Goal: Find specific page/section: Find specific page/section

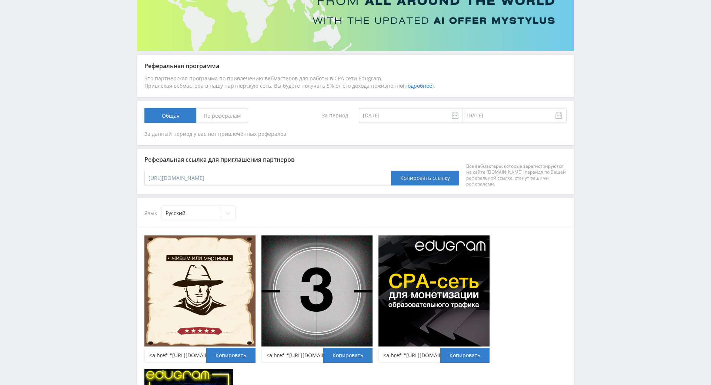
drag, startPoint x: 672, startPoint y: 211, endPoint x: 675, endPoint y: 219, distance: 8.8
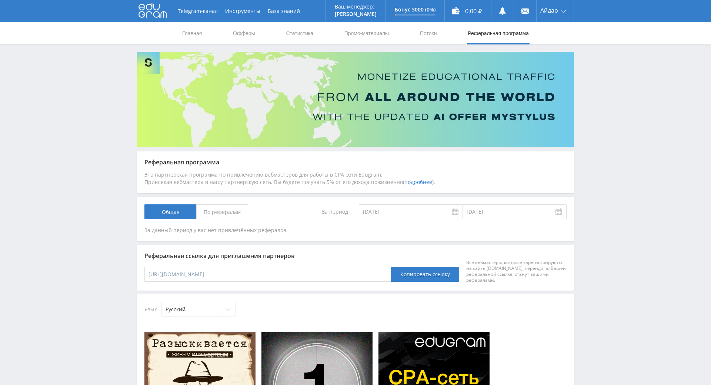
drag, startPoint x: 622, startPoint y: 123, endPoint x: 605, endPoint y: 98, distance: 30.1
click at [289, 33] on link "Статистика" at bounding box center [299, 33] width 29 height 22
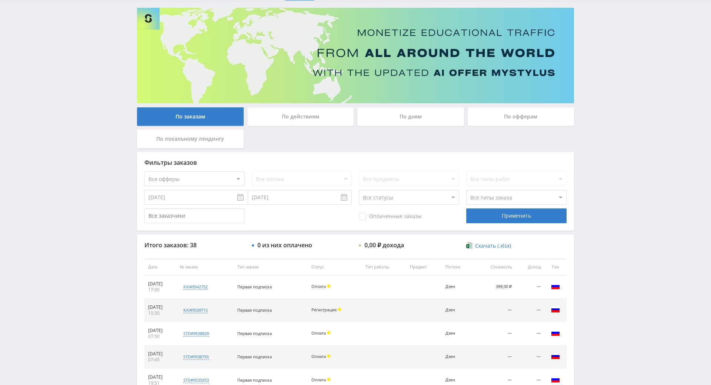
drag, startPoint x: 614, startPoint y: 217, endPoint x: 618, endPoint y: 231, distance: 14.4
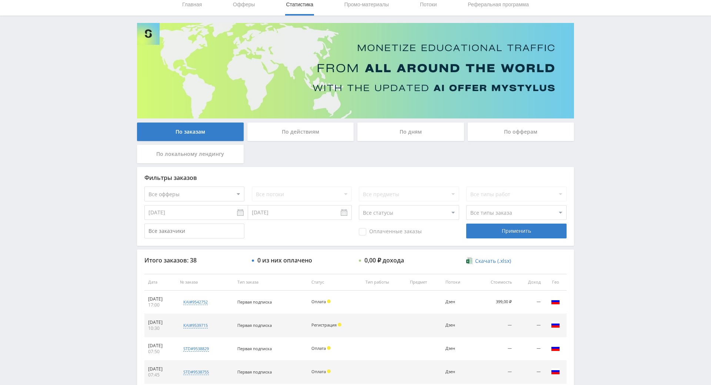
drag, startPoint x: 619, startPoint y: 218, endPoint x: 619, endPoint y: 202, distance: 15.2
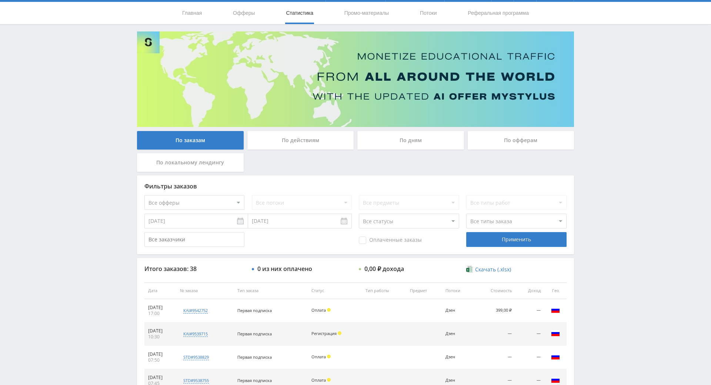
click at [618, 159] on div "Telegram-канал Инструменты База знаний Ваш менеджер: [PERSON_NAME] Alex Online …" at bounding box center [355, 291] width 711 height 622
click at [612, 129] on div "Telegram-канал Инструменты База знаний Ваш менеджер: [PERSON_NAME] Alex Online …" at bounding box center [355, 291] width 711 height 622
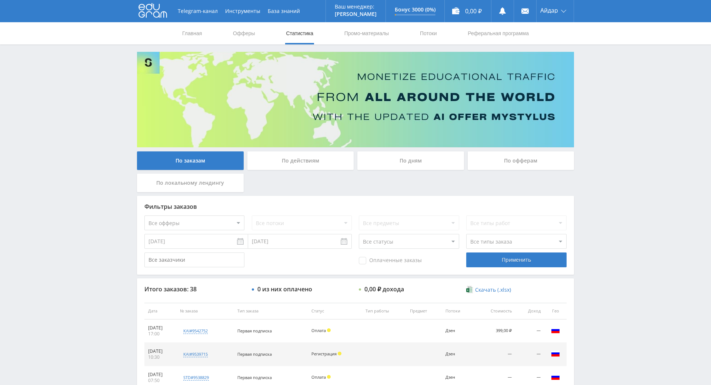
click at [610, 252] on div "Telegram-канал Инструменты База знаний Ваш менеджер: [PERSON_NAME] Alex Online …" at bounding box center [355, 311] width 711 height 622
drag, startPoint x: 577, startPoint y: 174, endPoint x: 399, endPoint y: 278, distance: 205.6
click at [577, 175] on div "Telegram-канал Инструменты База знаний Ваш менеджер: [PERSON_NAME] Alex Online …" at bounding box center [355, 311] width 711 height 622
